Goal: Complete application form

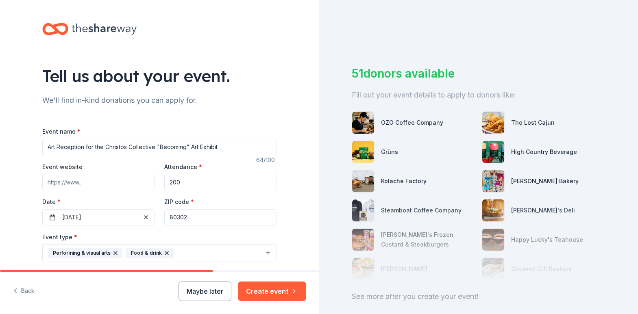
scroll to position [41, 0]
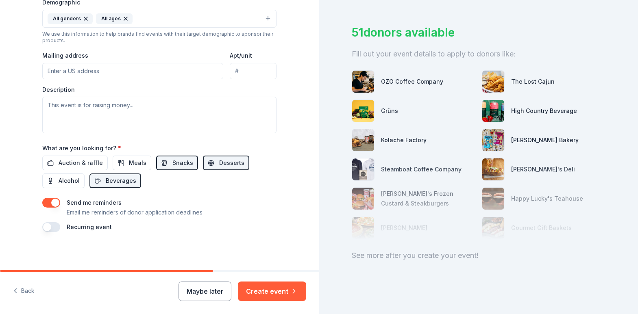
click at [46, 202] on button "button" at bounding box center [51, 203] width 18 height 10
click at [300, 294] on button "Create event" at bounding box center [272, 292] width 68 height 20
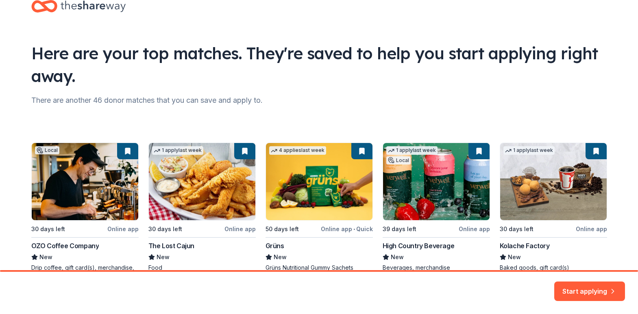
scroll to position [72, 0]
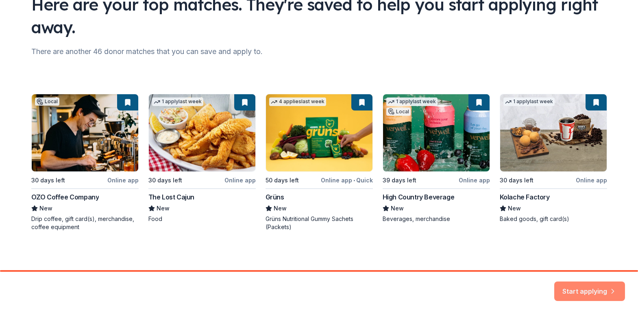
click at [581, 293] on button "Start applying" at bounding box center [589, 287] width 71 height 20
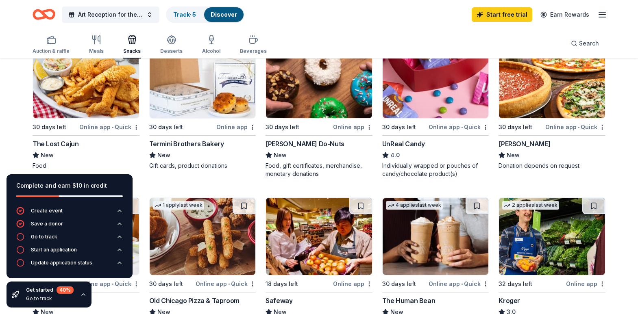
scroll to position [373, 0]
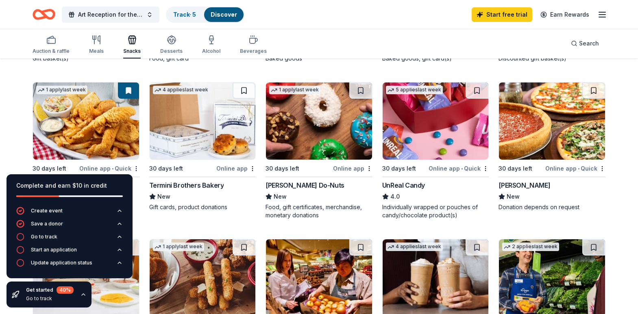
click at [178, 114] on img at bounding box center [203, 121] width 106 height 77
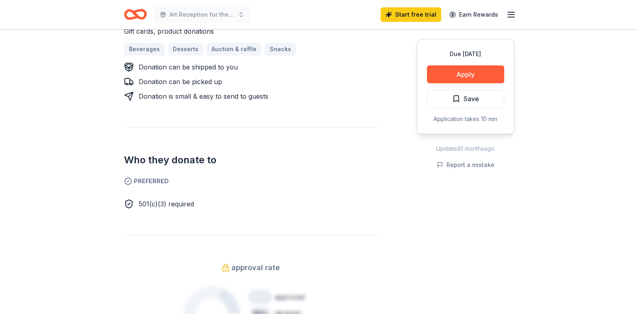
scroll to position [332, 0]
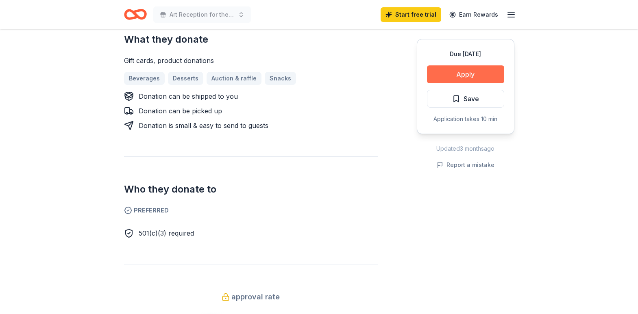
click at [454, 75] on button "Apply" at bounding box center [465, 74] width 77 height 18
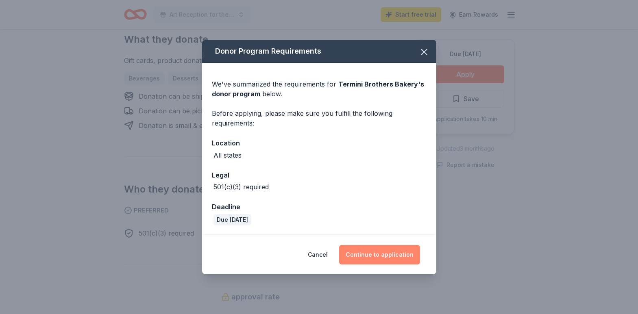
click at [376, 248] on button "Continue to application" at bounding box center [379, 255] width 81 height 20
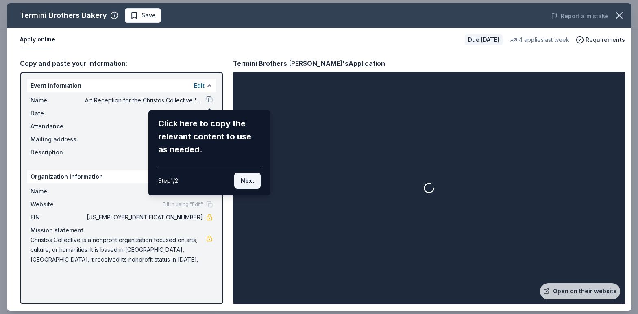
click at [246, 179] on button "Next" at bounding box center [247, 181] width 26 height 16
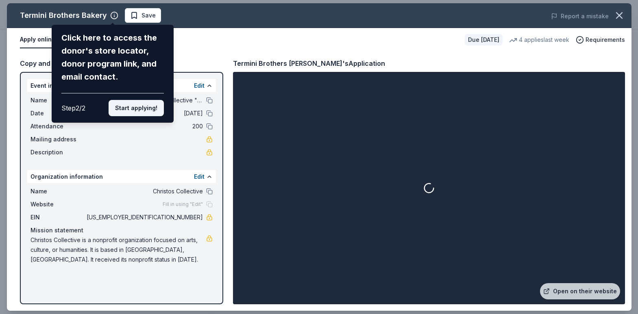
click at [149, 100] on button "Start applying!" at bounding box center [136, 108] width 55 height 16
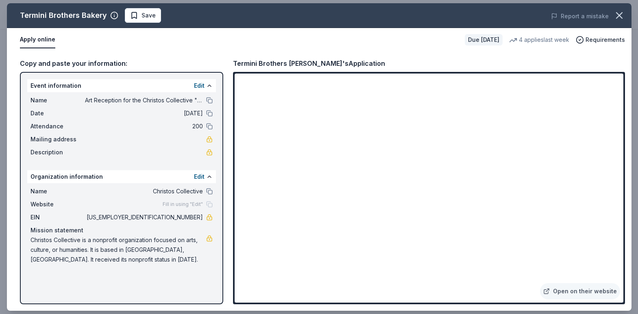
click at [595, 293] on div "Termini Brothers Bakery Save Report a mistake Apply online Due [DATE] 4 applies…" at bounding box center [319, 157] width 624 height 308
click at [548, 291] on div "Termini Brothers Bakery Save Report a mistake Apply online Due [DATE] 4 applies…" at bounding box center [319, 157] width 624 height 308
click at [221, 43] on div "Termini Brothers Bakery Save Report a mistake Apply online Due [DATE] 4 applies…" at bounding box center [319, 157] width 624 height 308
click at [573, 294] on link "Open on their website" at bounding box center [580, 291] width 80 height 16
